Goal: Check status: Check status

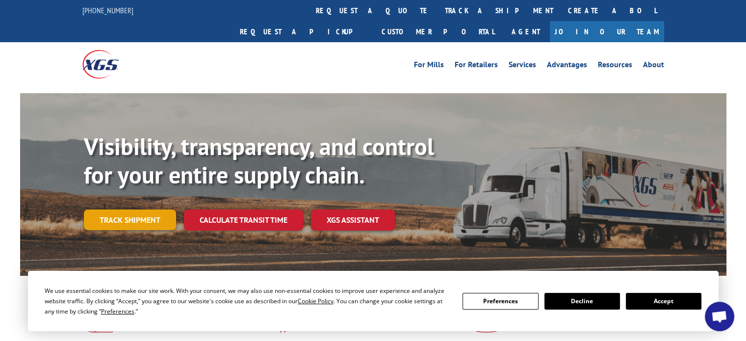
click at [128, 210] on link "Track shipment" at bounding box center [130, 220] width 92 height 21
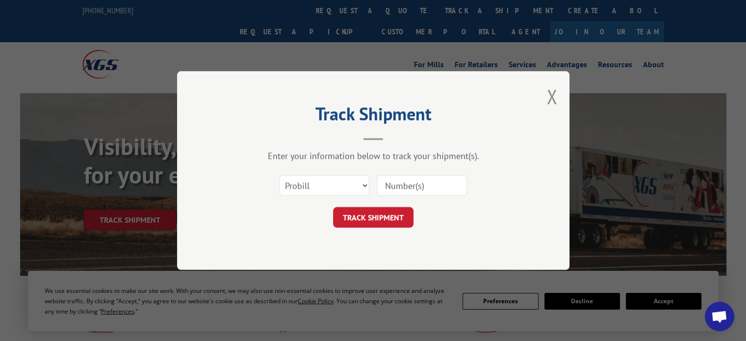
click at [415, 188] on input at bounding box center [422, 185] width 90 height 21
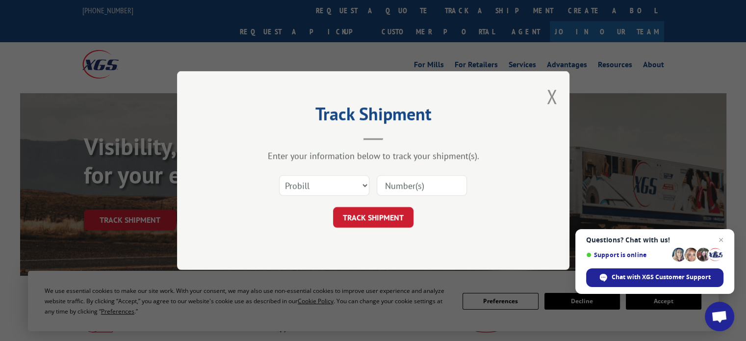
type input "17689026"
click at [374, 221] on button "TRACK SHIPMENT" at bounding box center [373, 217] width 80 height 21
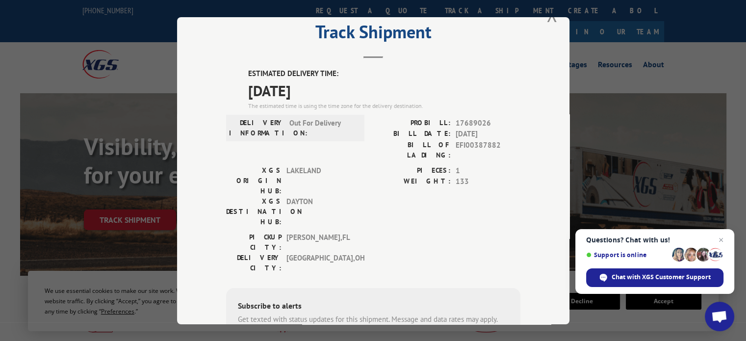
scroll to position [13, 0]
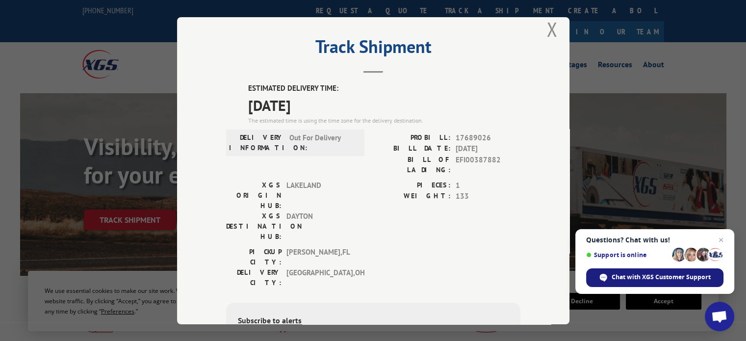
click at [650, 278] on span "Chat with XGS Customer Support" at bounding box center [661, 277] width 99 height 9
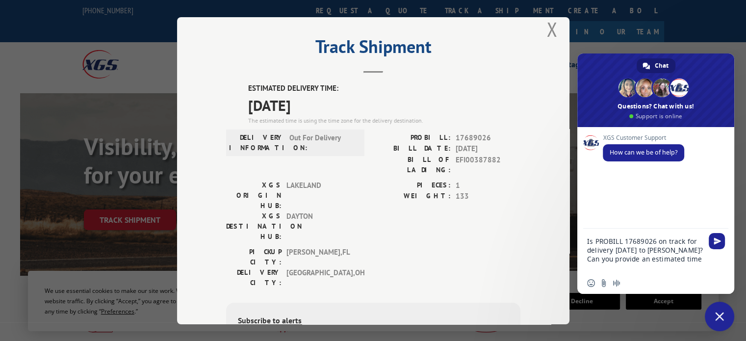
type textarea "Is PROBILL 17689026 on track for delivery [DATE] to [PERSON_NAME]? Can you prov…"
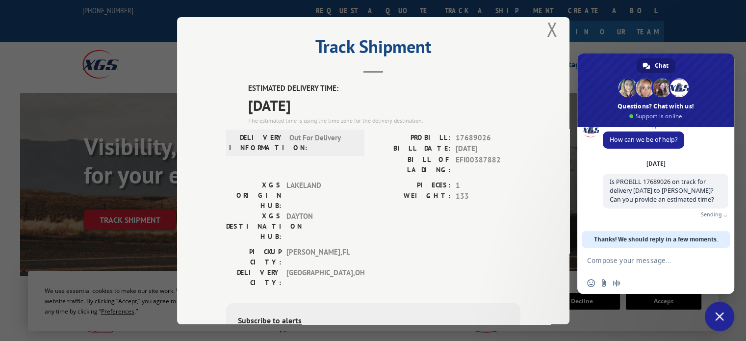
scroll to position [2, 0]
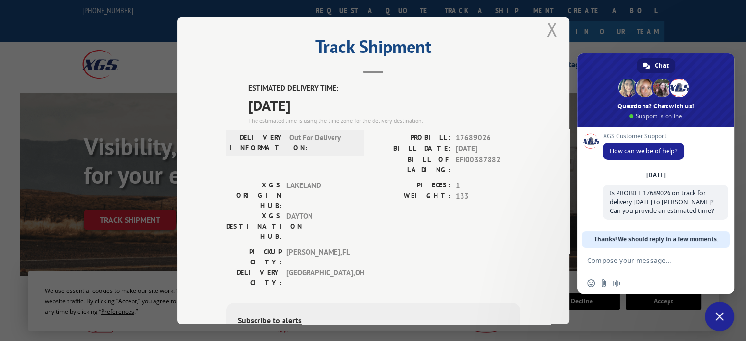
click at [547, 33] on button "Close modal" at bounding box center [552, 29] width 11 height 26
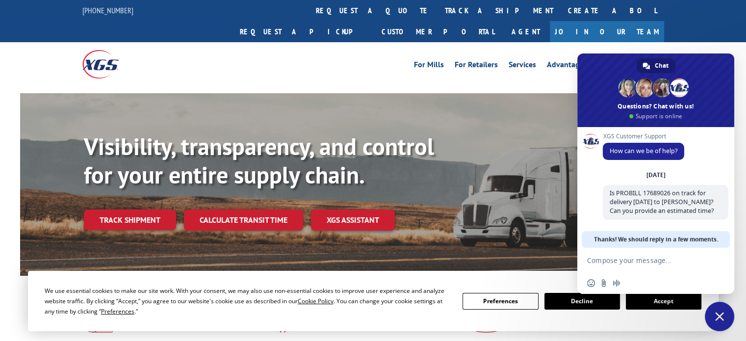
click at [599, 304] on button "Decline" at bounding box center [583, 301] width 76 height 17
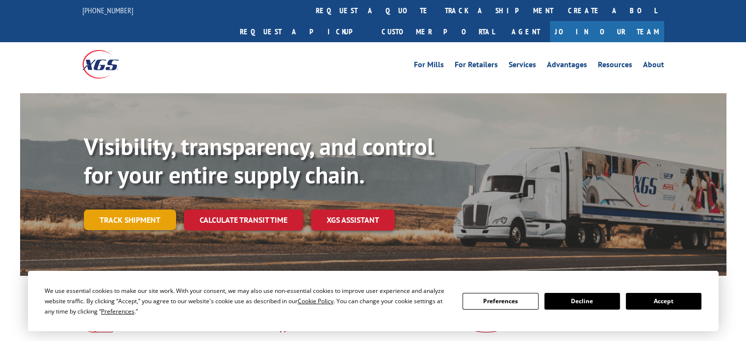
click at [129, 210] on link "Track shipment" at bounding box center [130, 220] width 92 height 21
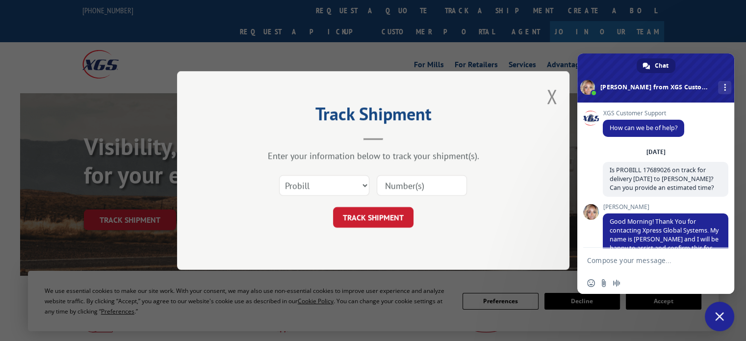
scroll to position [42, 0]
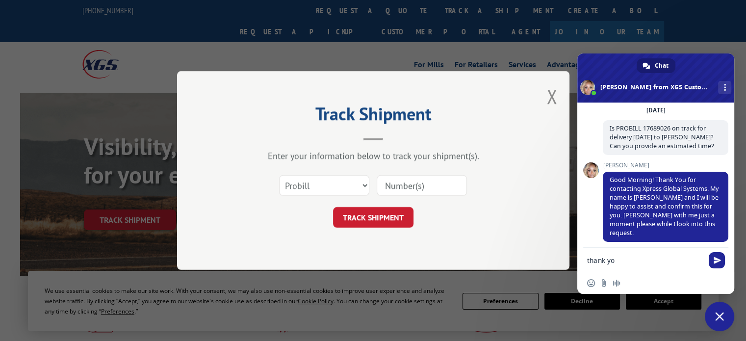
type textarea "thank you"
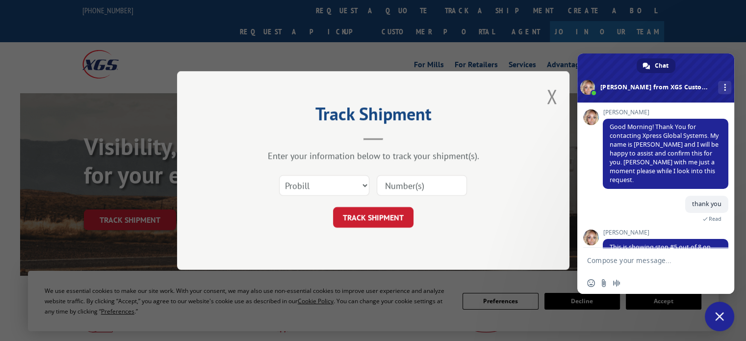
scroll to position [129, 0]
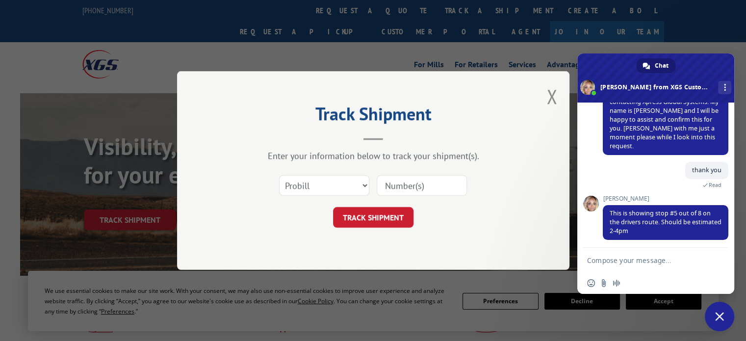
click at [613, 260] on textarea "Compose your message..." at bounding box center [645, 260] width 116 height 9
type textarea "thank you"
click at [720, 261] on span "Send" at bounding box center [717, 260] width 7 height 7
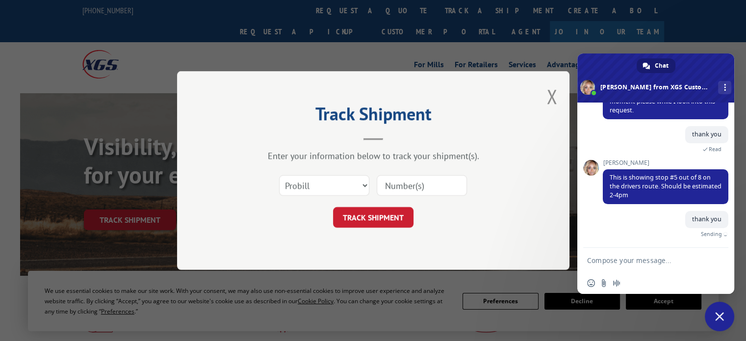
scroll to position [153, 0]
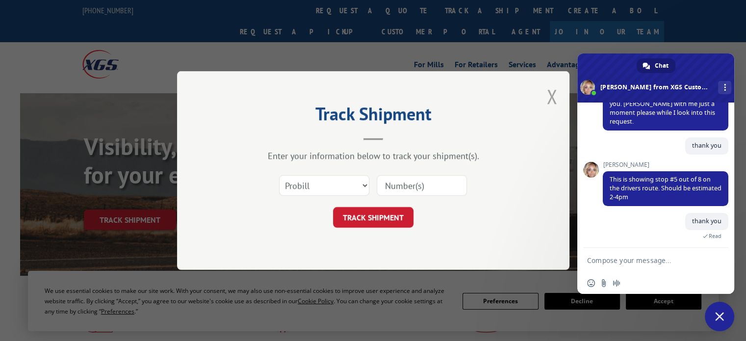
click at [547, 96] on button "Close modal" at bounding box center [552, 96] width 11 height 26
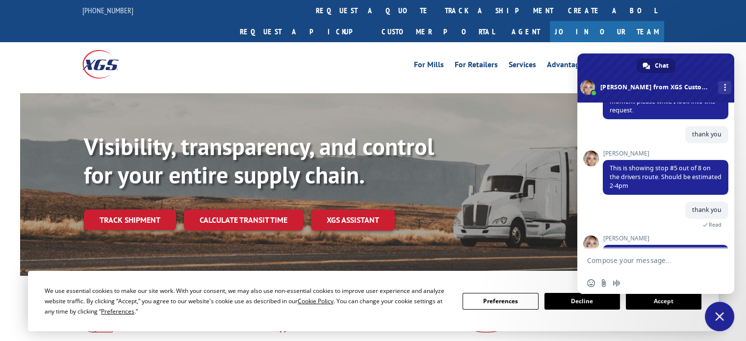
scroll to position [196, 0]
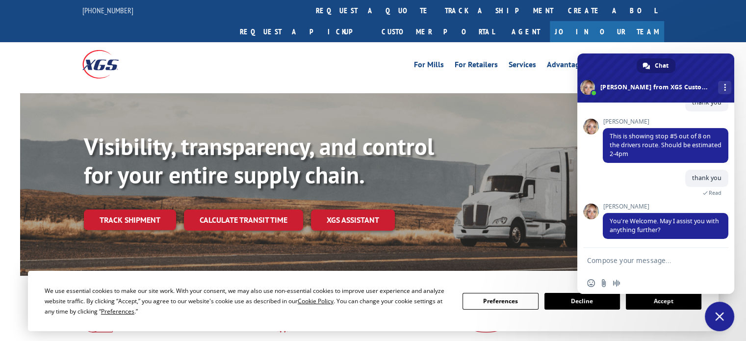
click at [603, 259] on textarea "Compose your message..." at bounding box center [645, 260] width 116 height 9
type textarea "all good."
click at [721, 261] on span "Send" at bounding box center [717, 260] width 16 height 16
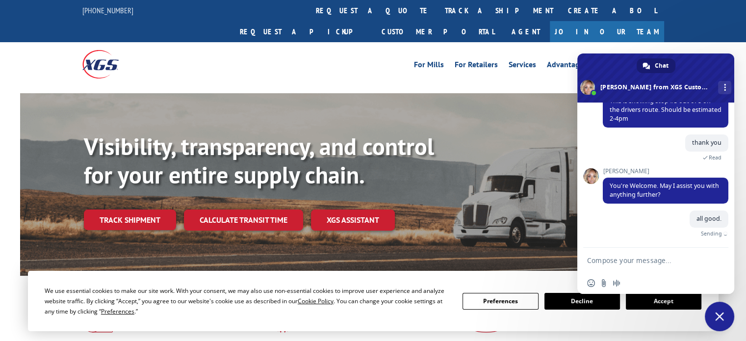
scroll to position [221, 0]
